Goal: Task Accomplishment & Management: Complete application form

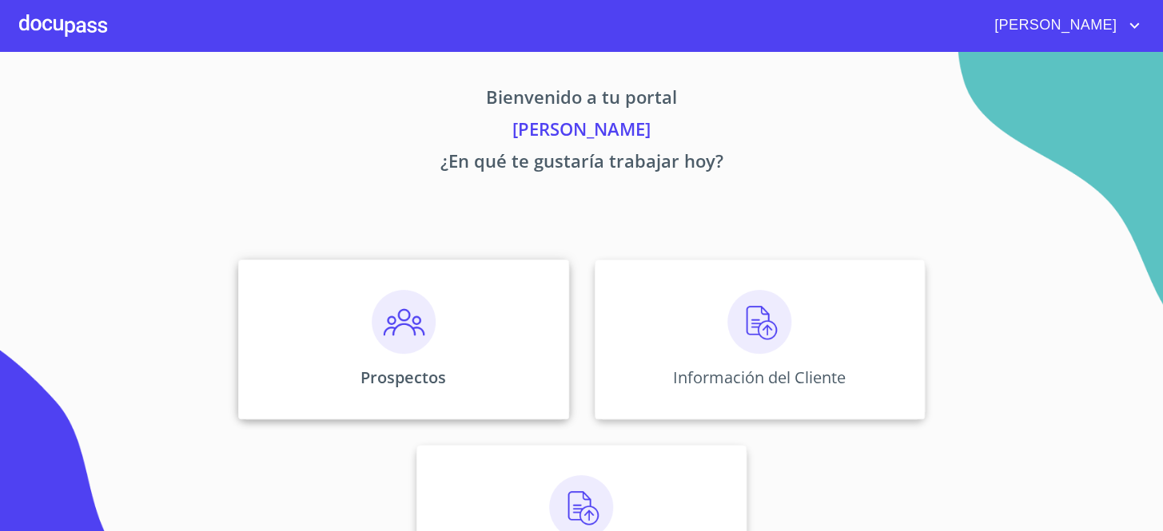
click at [480, 331] on div "Prospectos" at bounding box center [403, 340] width 330 height 160
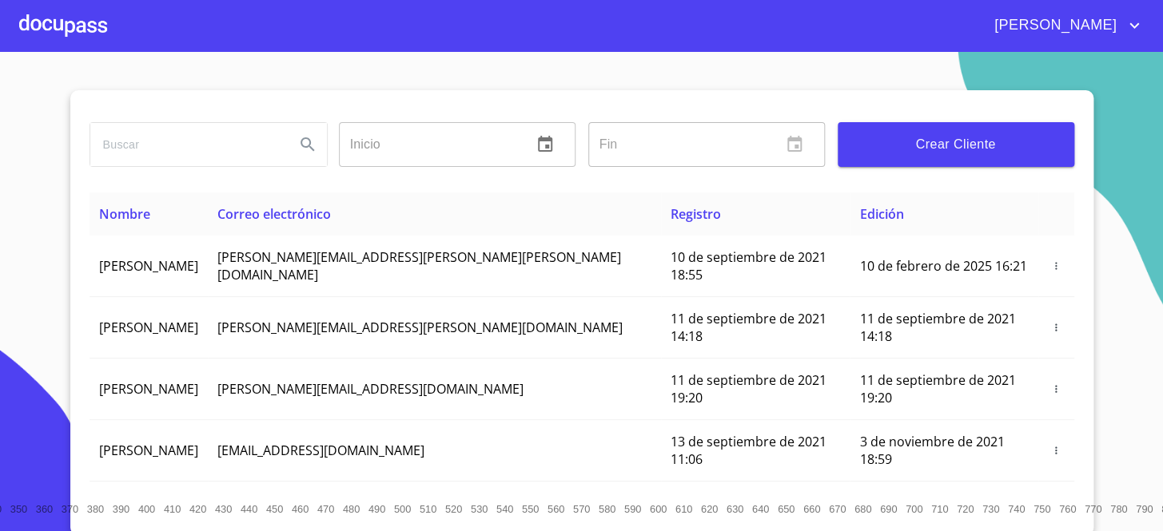
click at [181, 141] on input "search" at bounding box center [186, 144] width 192 height 43
paste input "[EMAIL_ADDRESS][DOMAIN_NAME]"
type input "[EMAIL_ADDRESS][DOMAIN_NAME]"
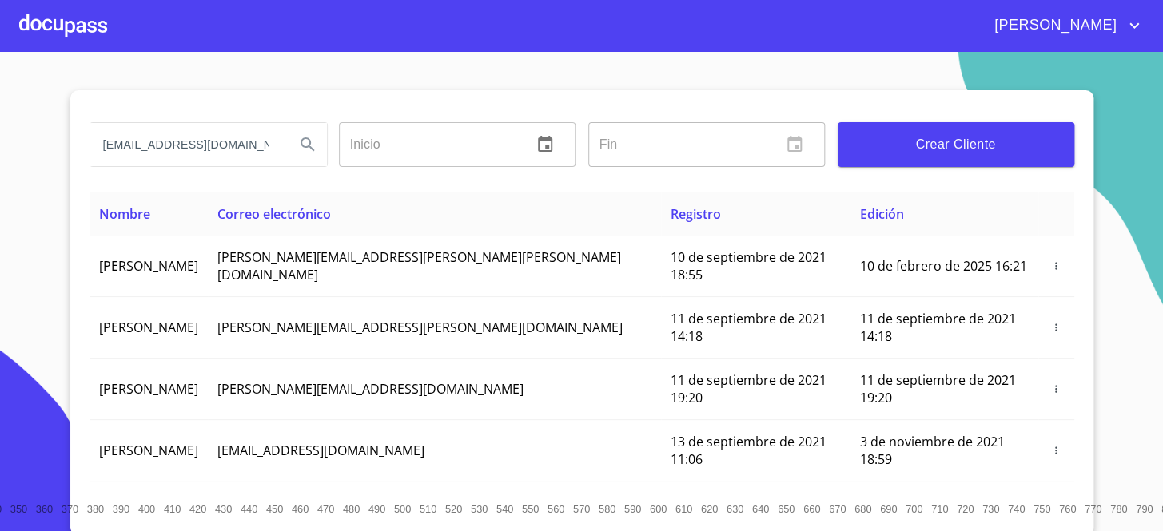
click at [304, 141] on icon "Search" at bounding box center [307, 144] width 14 height 14
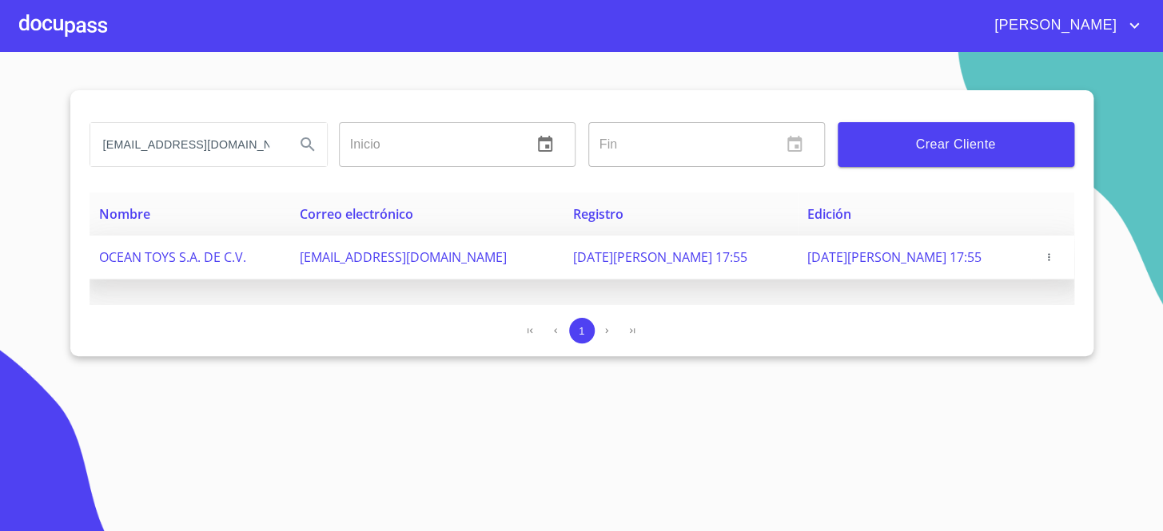
click at [1049, 258] on icon "button" at bounding box center [1048, 257] width 11 height 11
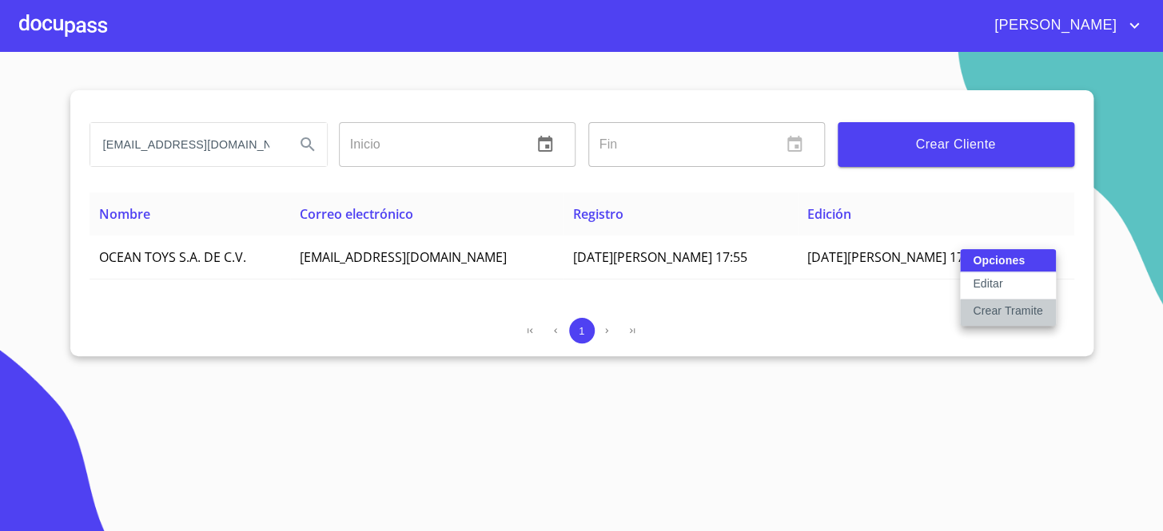
click at [1026, 304] on p "Crear Tramite" at bounding box center [1008, 311] width 70 height 16
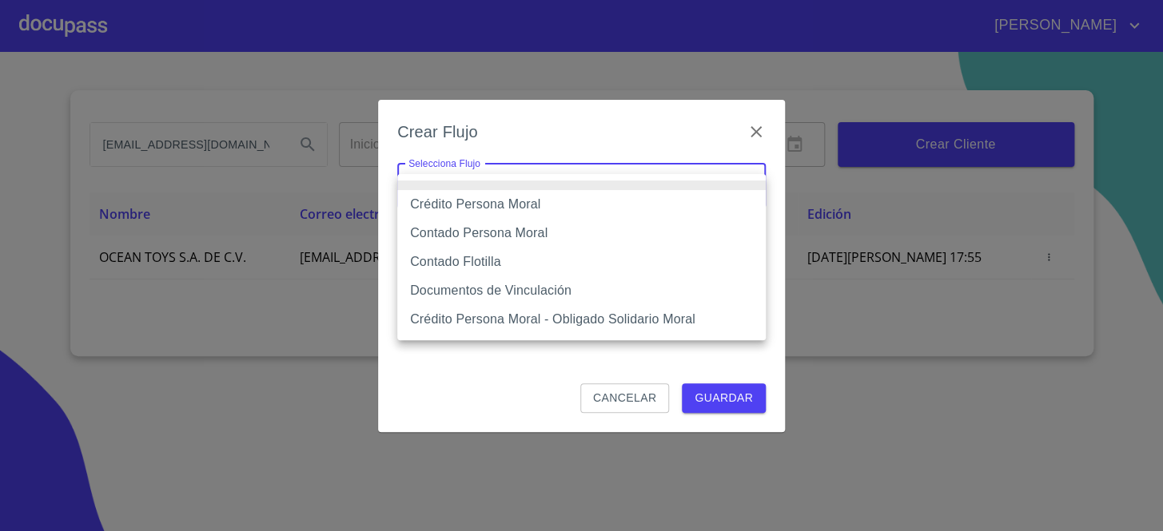
click at [454, 184] on body "[PERSON_NAME] [PERSON_NAME][EMAIL_ADDRESS][DOMAIN_NAME] Inicio ​ Fin ​ Crear Cl…" at bounding box center [581, 265] width 1163 height 531
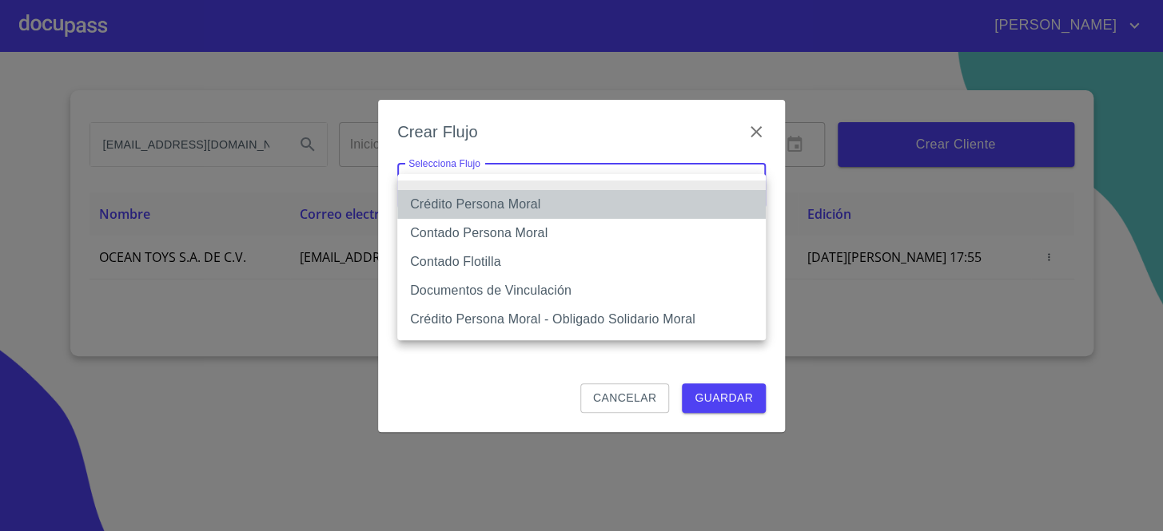
click at [480, 207] on li "Crédito Persona Moral" at bounding box center [581, 204] width 368 height 29
type input "614ae8207e49d67341f8d0cd"
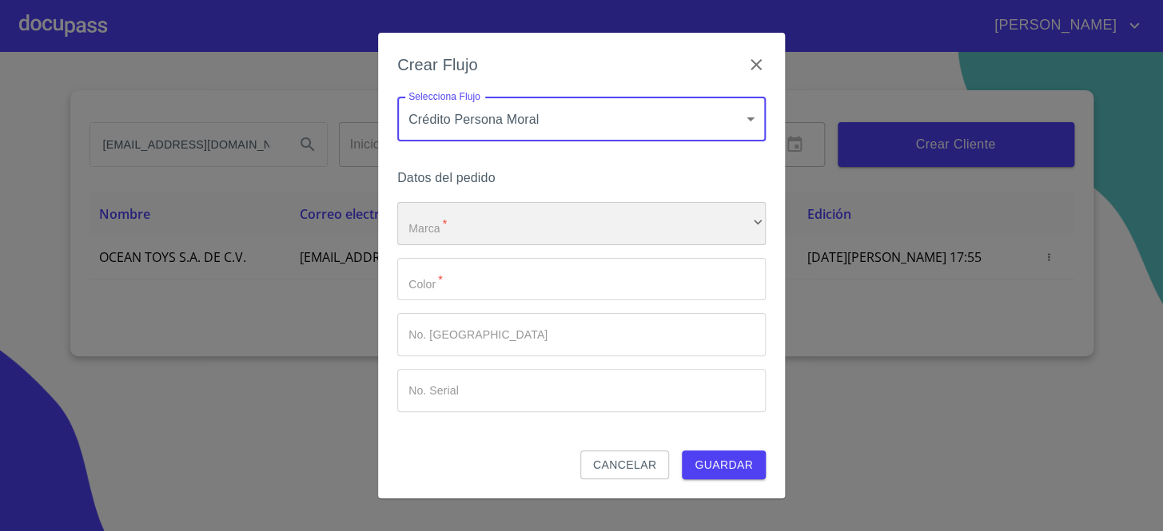
click at [528, 215] on div "​" at bounding box center [581, 223] width 368 height 43
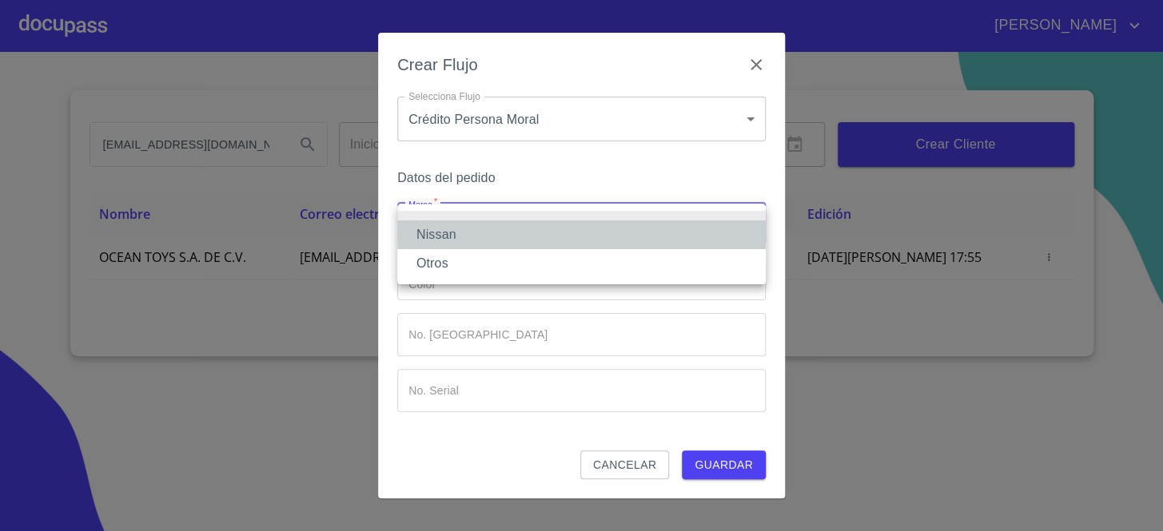
click at [531, 245] on li "Nissan" at bounding box center [581, 235] width 368 height 29
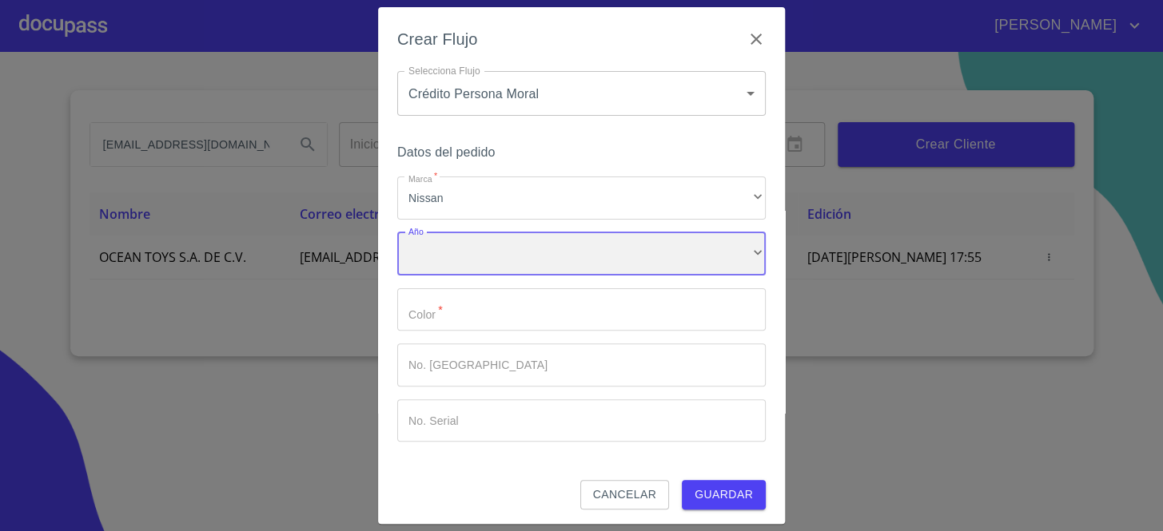
click at [533, 249] on div "​" at bounding box center [581, 254] width 368 height 43
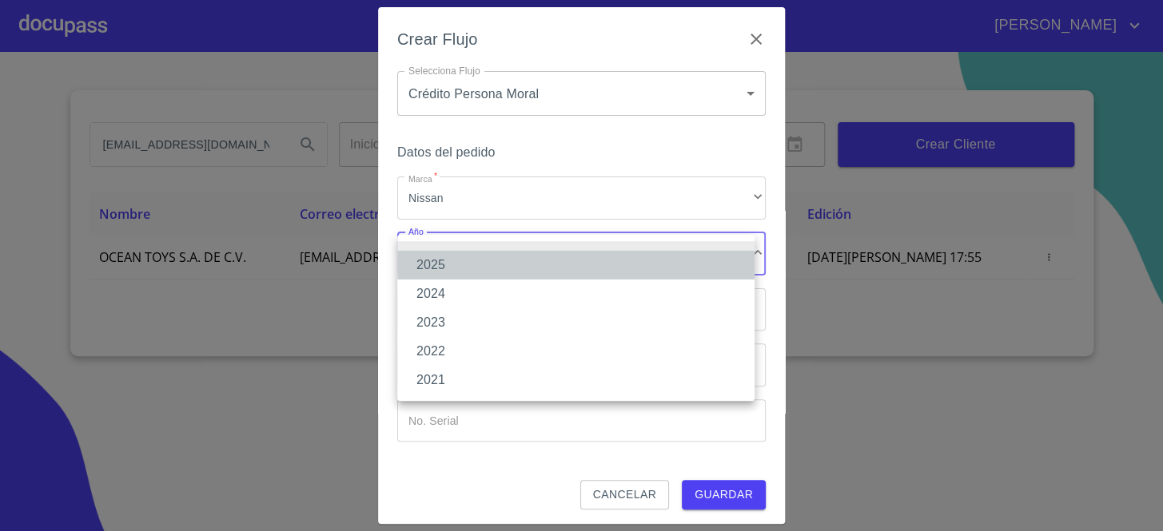
click at [549, 269] on li "2025" at bounding box center [575, 265] width 357 height 29
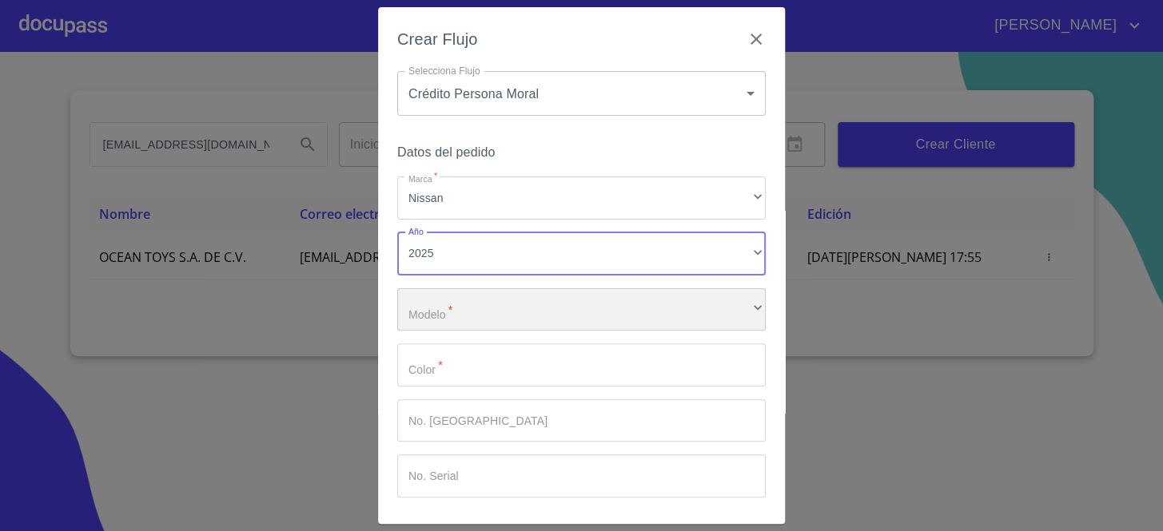
click at [564, 308] on div "​" at bounding box center [581, 309] width 368 height 43
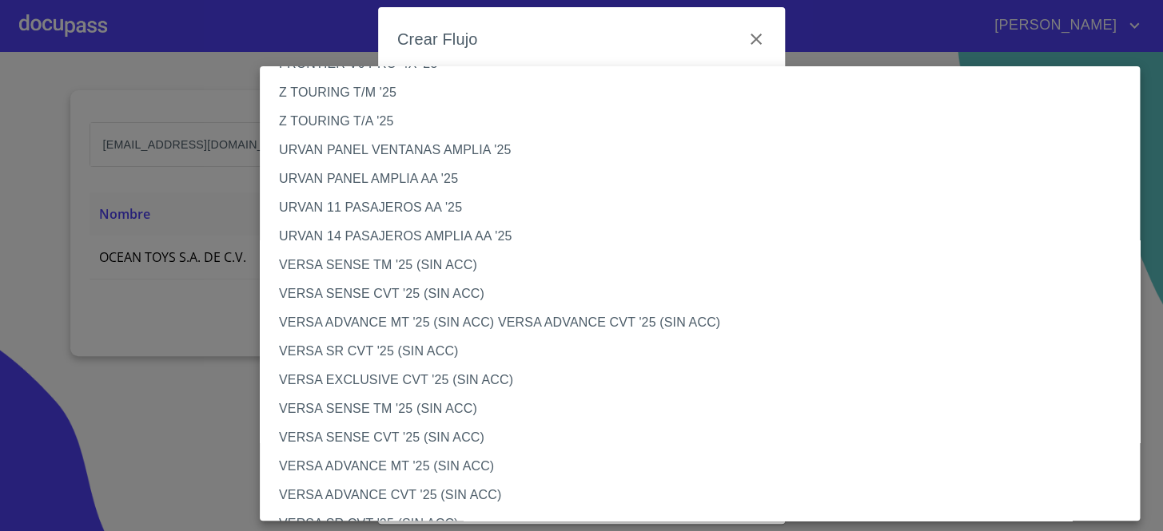
scroll to position [217, 0]
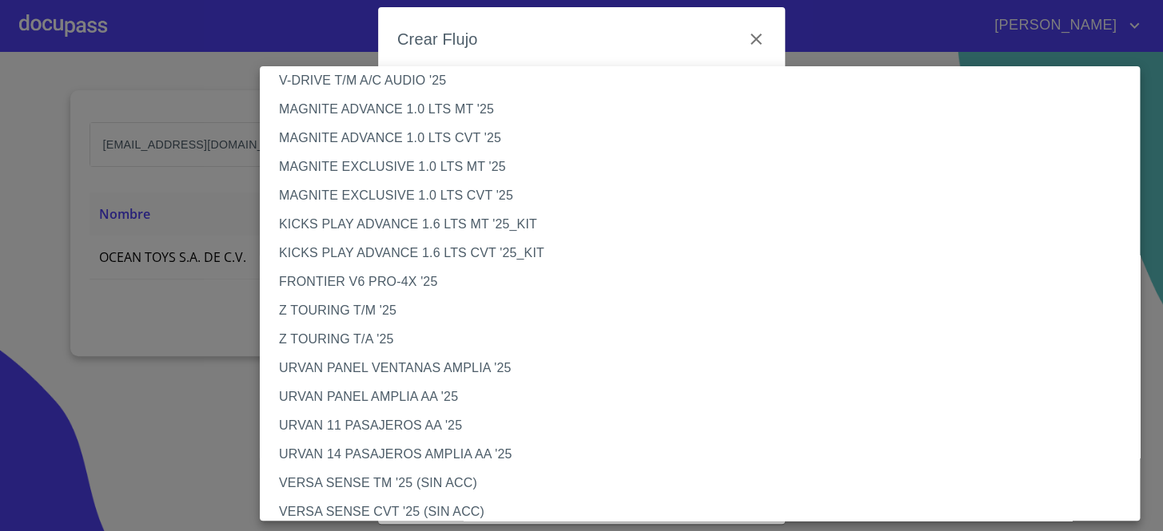
click at [426, 288] on li "FRONTIER V6 PRO-4X '25" at bounding box center [705, 282] width 891 height 29
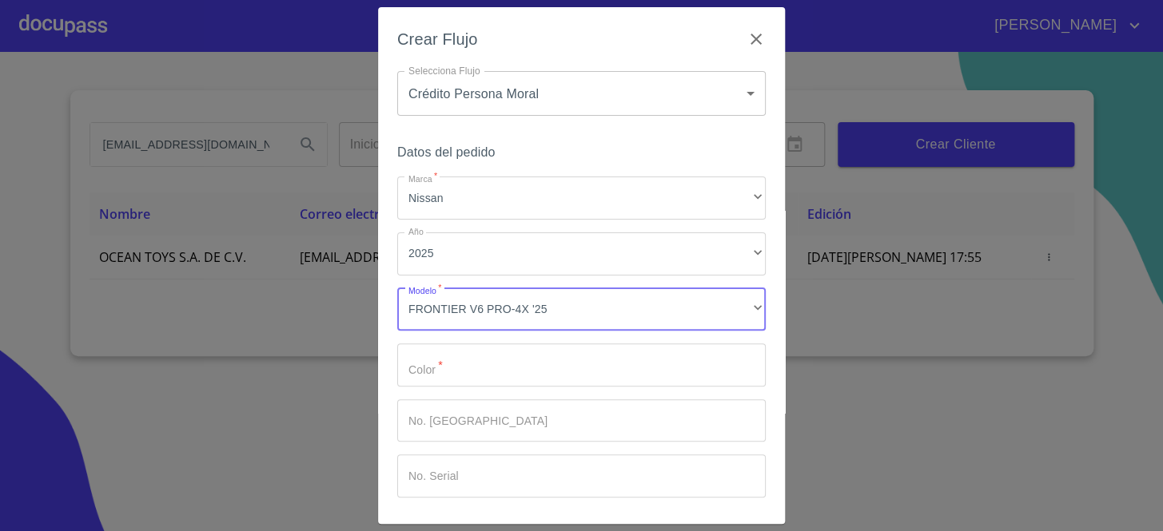
click at [535, 360] on input "Marca   *" at bounding box center [581, 365] width 368 height 43
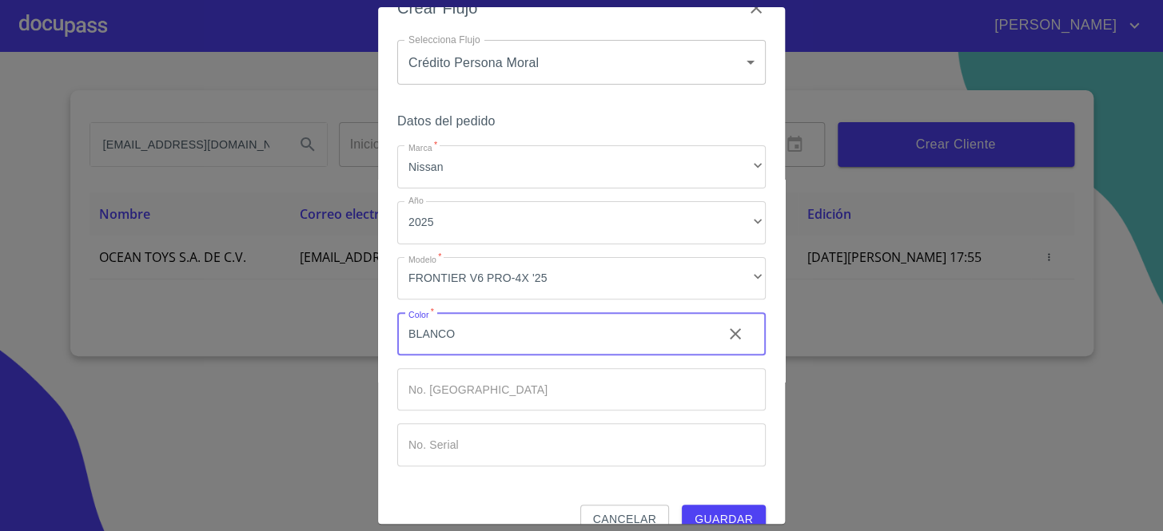
scroll to position [60, 0]
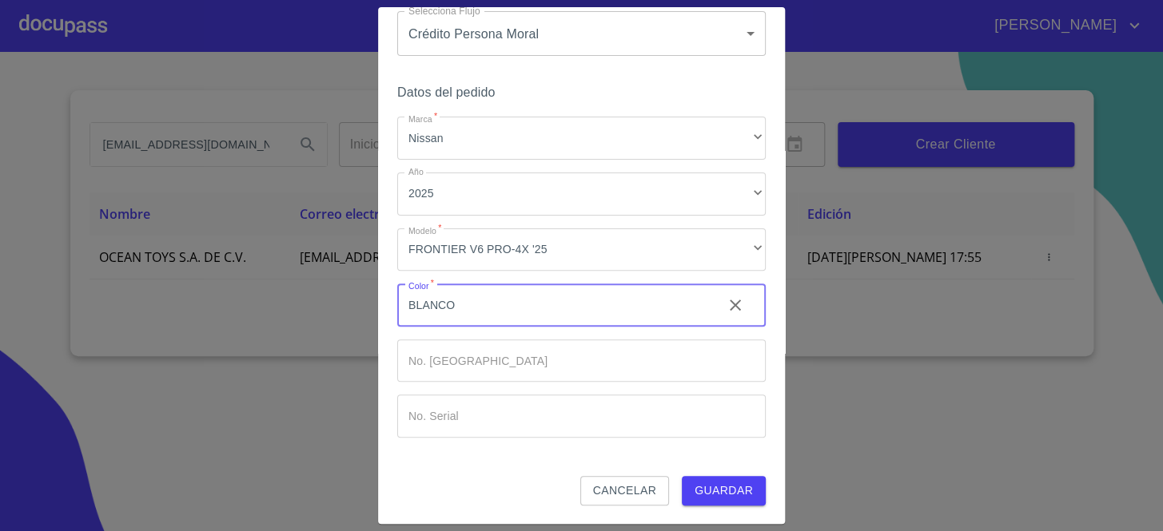
type input "BLANCO"
click at [736, 490] on span "Guardar" at bounding box center [723, 491] width 58 height 20
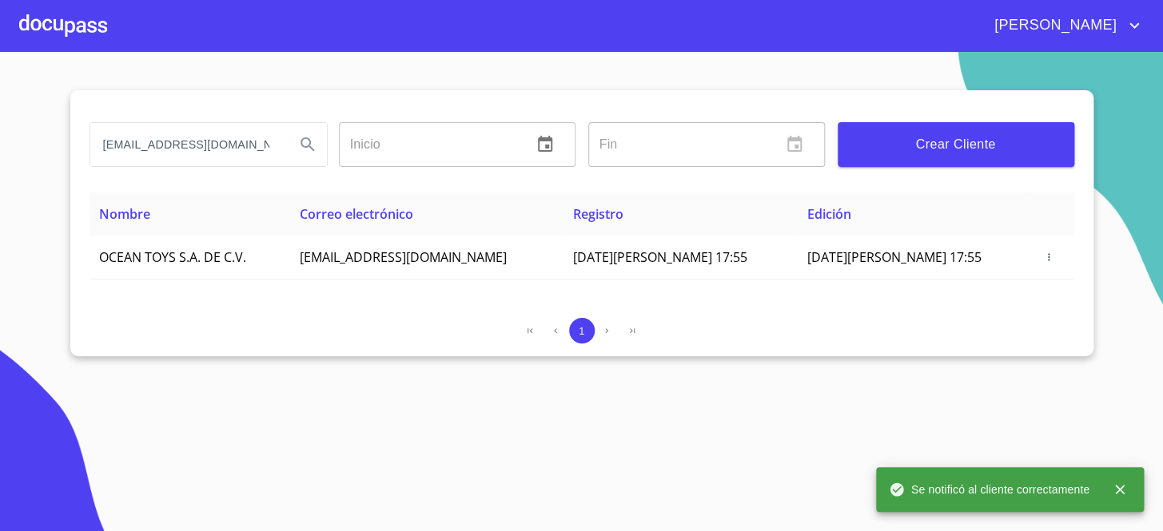
click at [90, 36] on div at bounding box center [63, 25] width 88 height 51
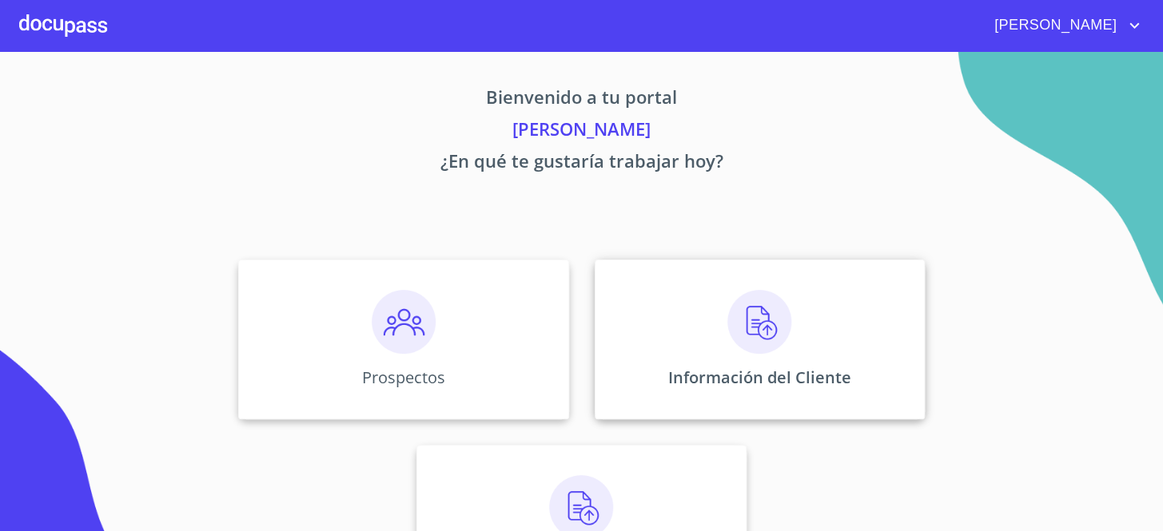
click at [746, 332] on img at bounding box center [759, 322] width 64 height 64
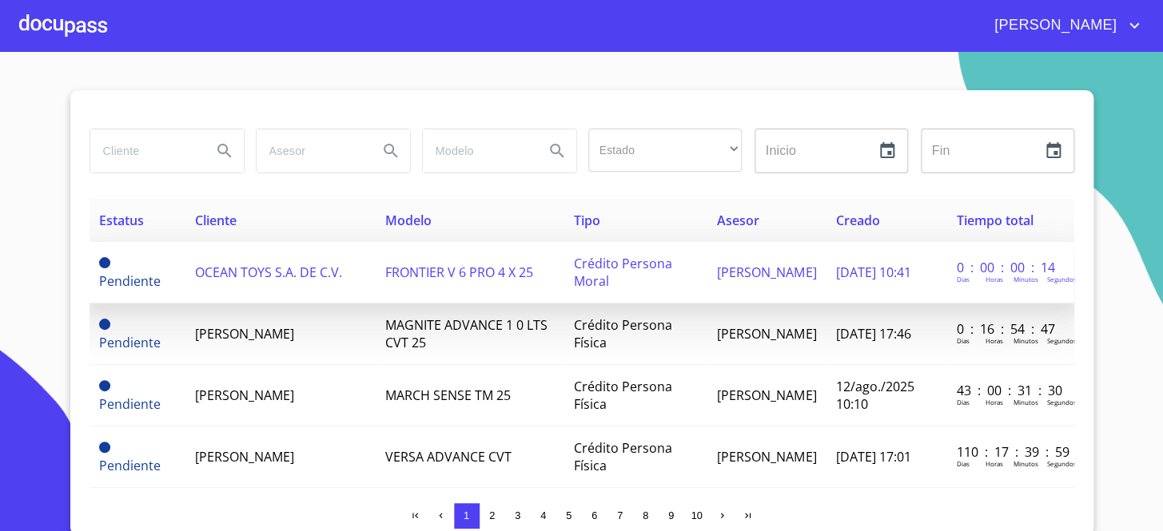
click at [349, 288] on td "OCEAN TOYS S.A. DE C.V." at bounding box center [280, 273] width 190 height 62
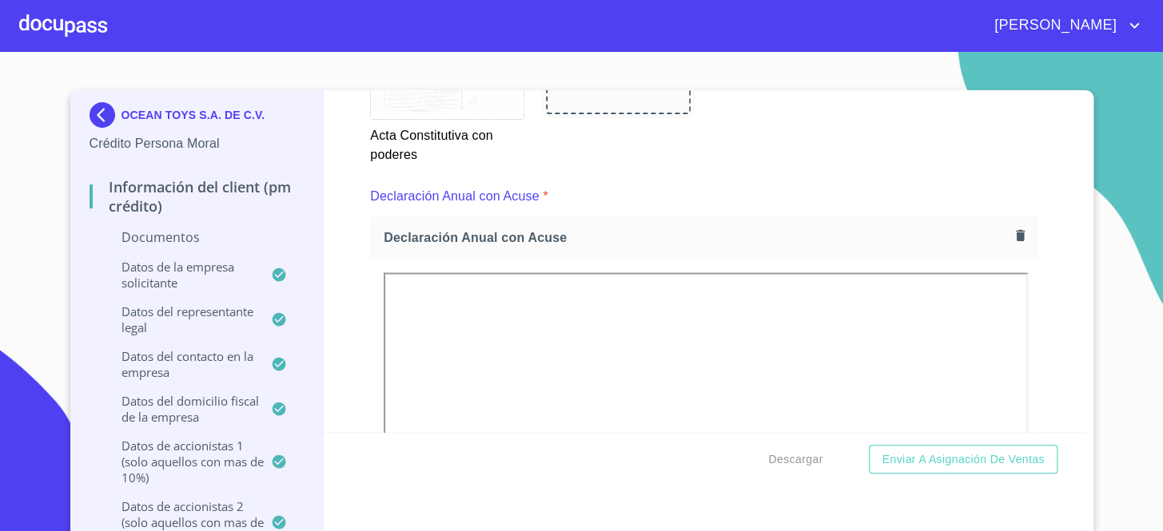
scroll to position [3462, 0]
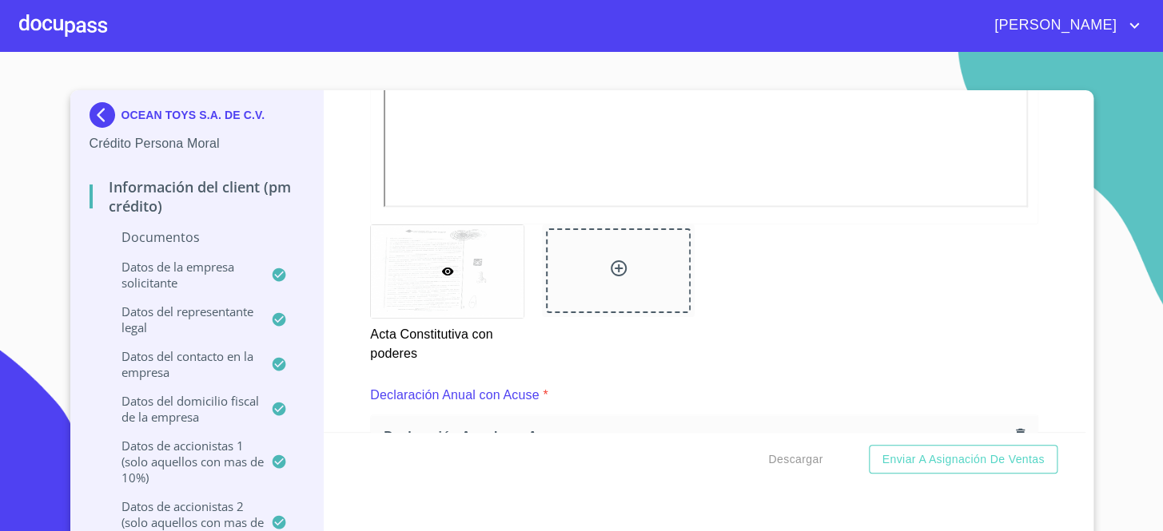
click at [1081, 166] on div "OCEAN TOYS S.A. DE C.V. Crédito Persona Moral Información del Client (PM crédit…" at bounding box center [581, 316] width 1023 height 452
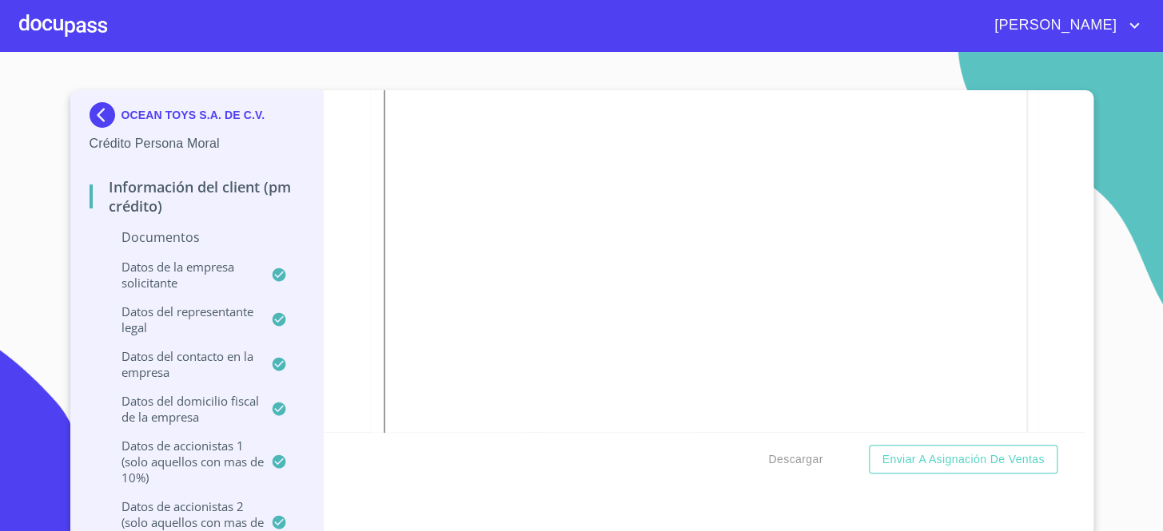
scroll to position [290, 0]
